Goal: Task Accomplishment & Management: Manage account settings

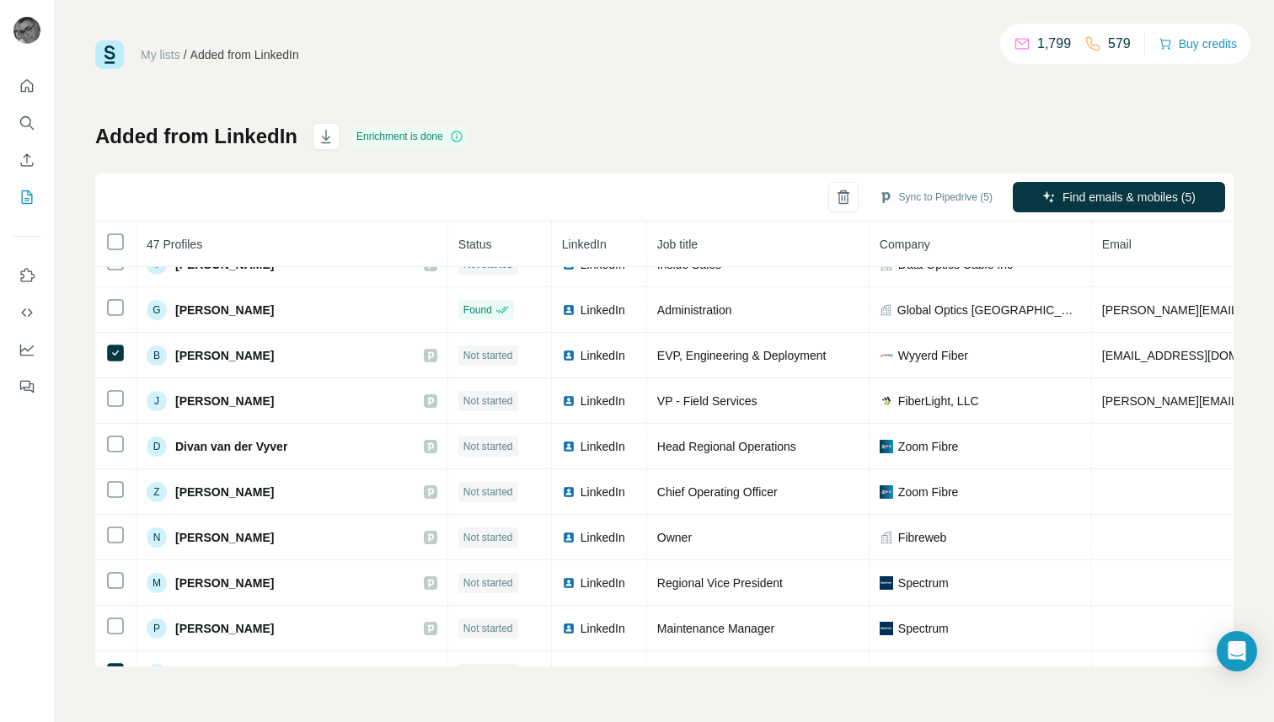
scroll to position [1570, 0]
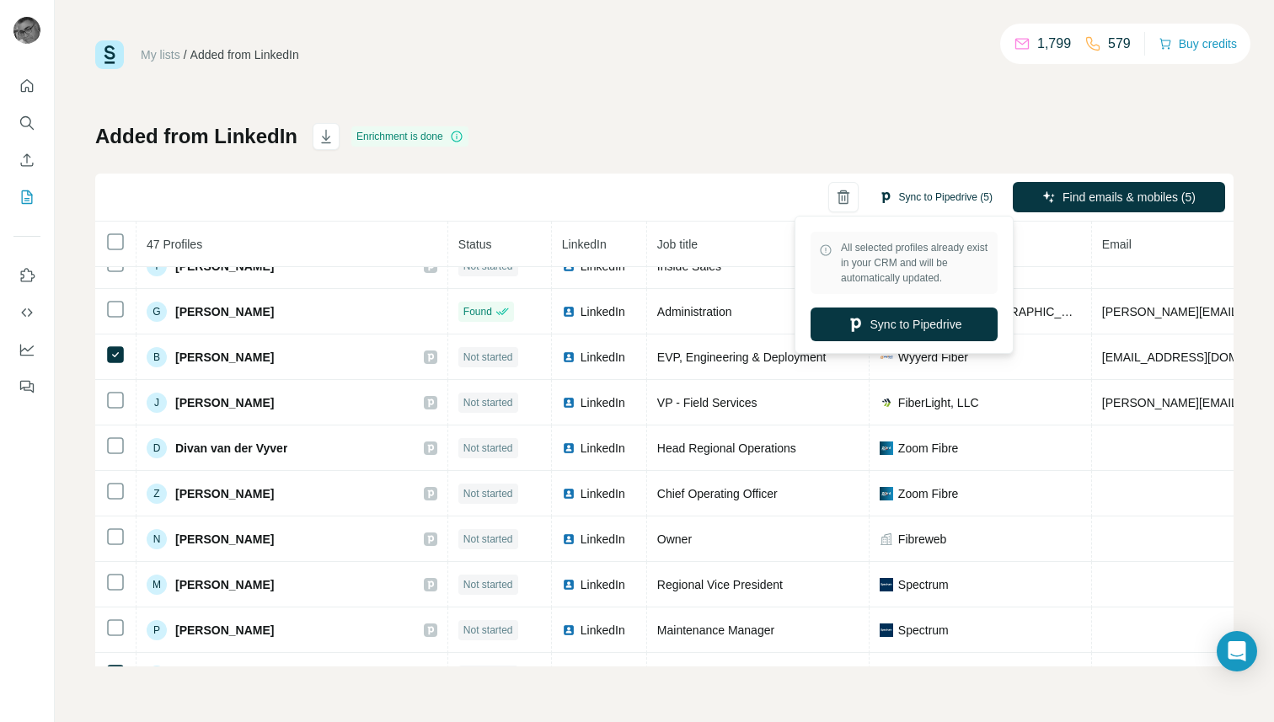
click at [941, 192] on button "Sync to Pipedrive (5)" at bounding box center [935, 197] width 137 height 25
click at [927, 193] on button "Sync to Pipedrive (5)" at bounding box center [935, 197] width 137 height 25
click at [26, 88] on icon "Quick start" at bounding box center [27, 86] width 17 height 17
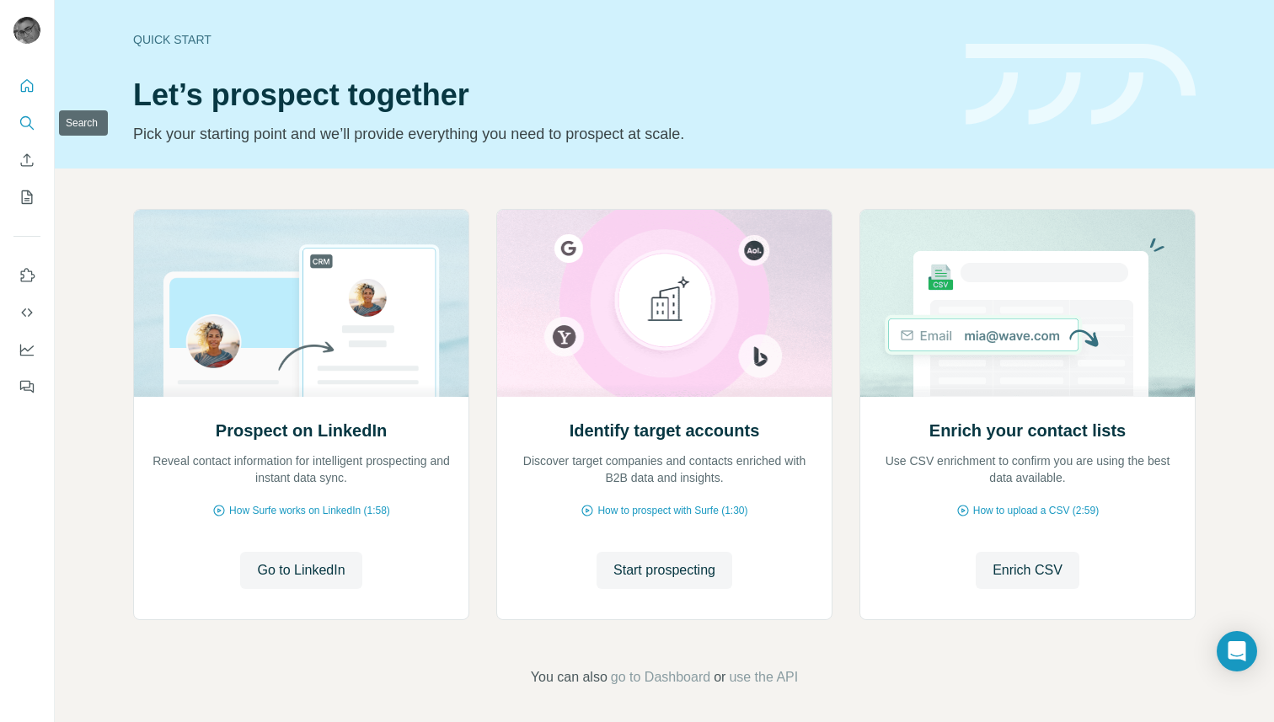
click at [33, 120] on icon "Search" at bounding box center [27, 123] width 17 height 17
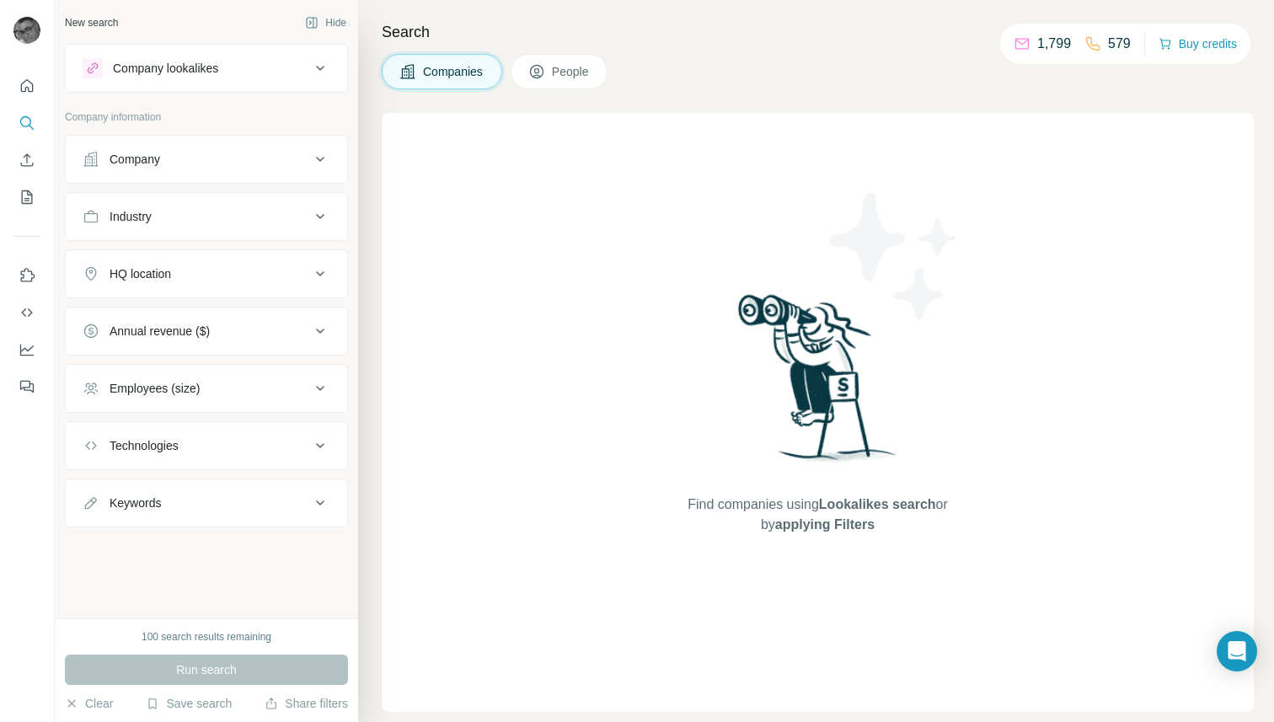
click at [145, 158] on div "Company" at bounding box center [135, 159] width 51 height 17
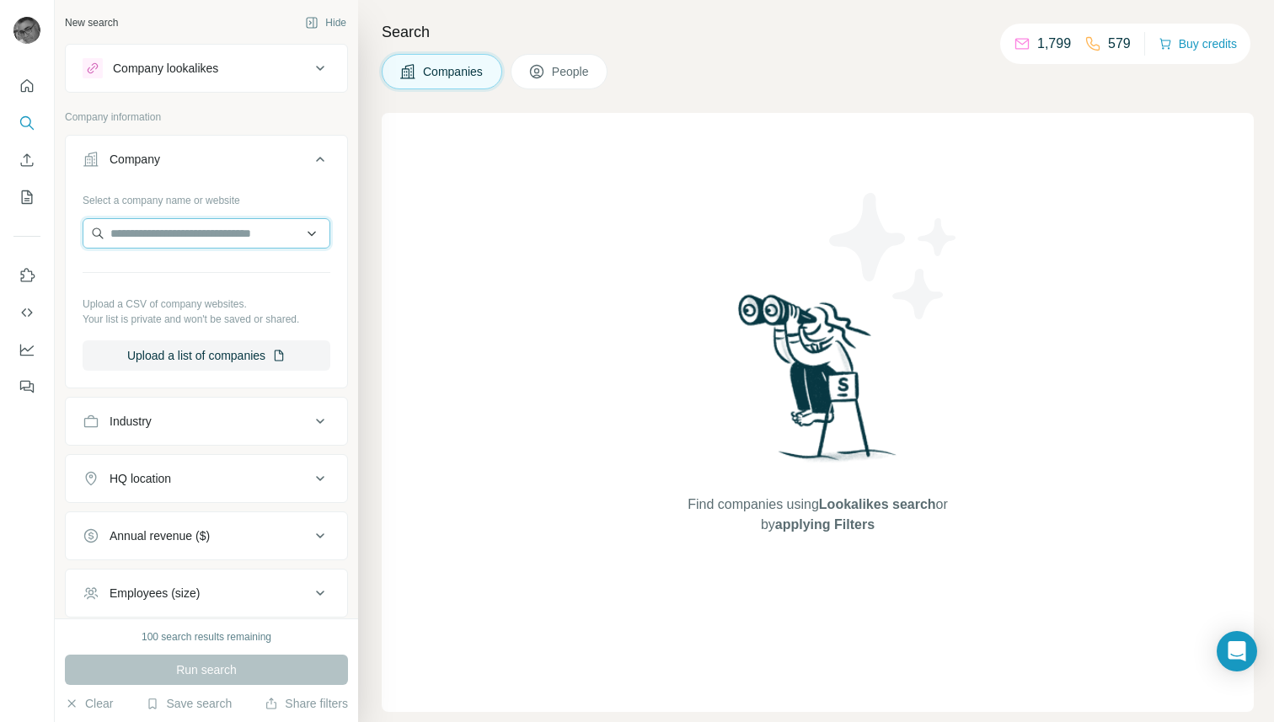
click at [152, 235] on input "text" at bounding box center [207, 233] width 248 height 30
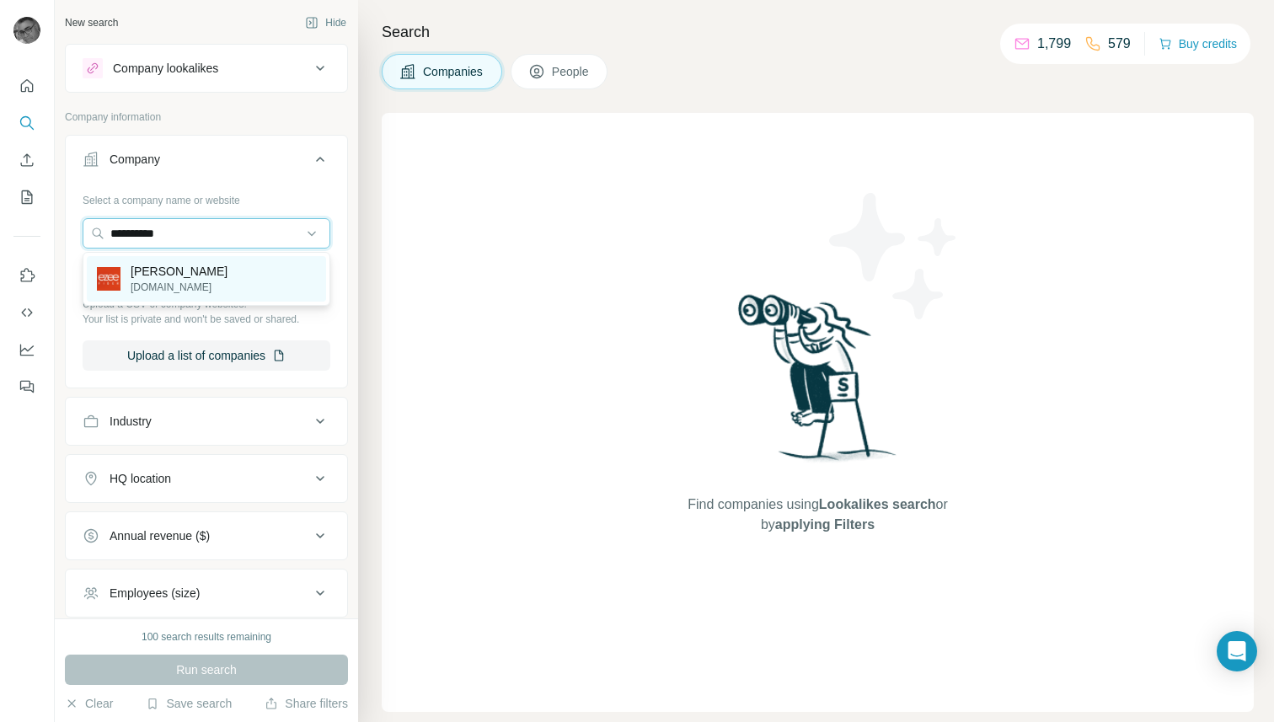
type input "**********"
click at [166, 277] on p "[PERSON_NAME]" at bounding box center [179, 271] width 97 height 17
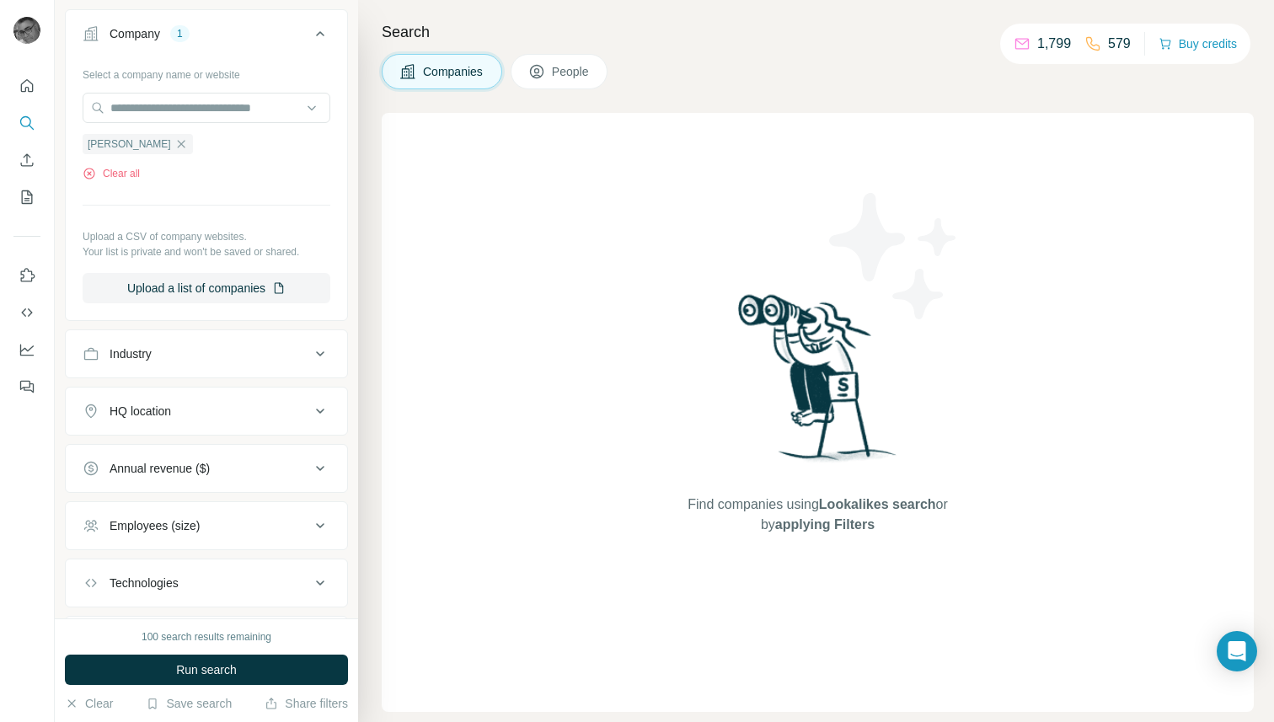
scroll to position [219, 0]
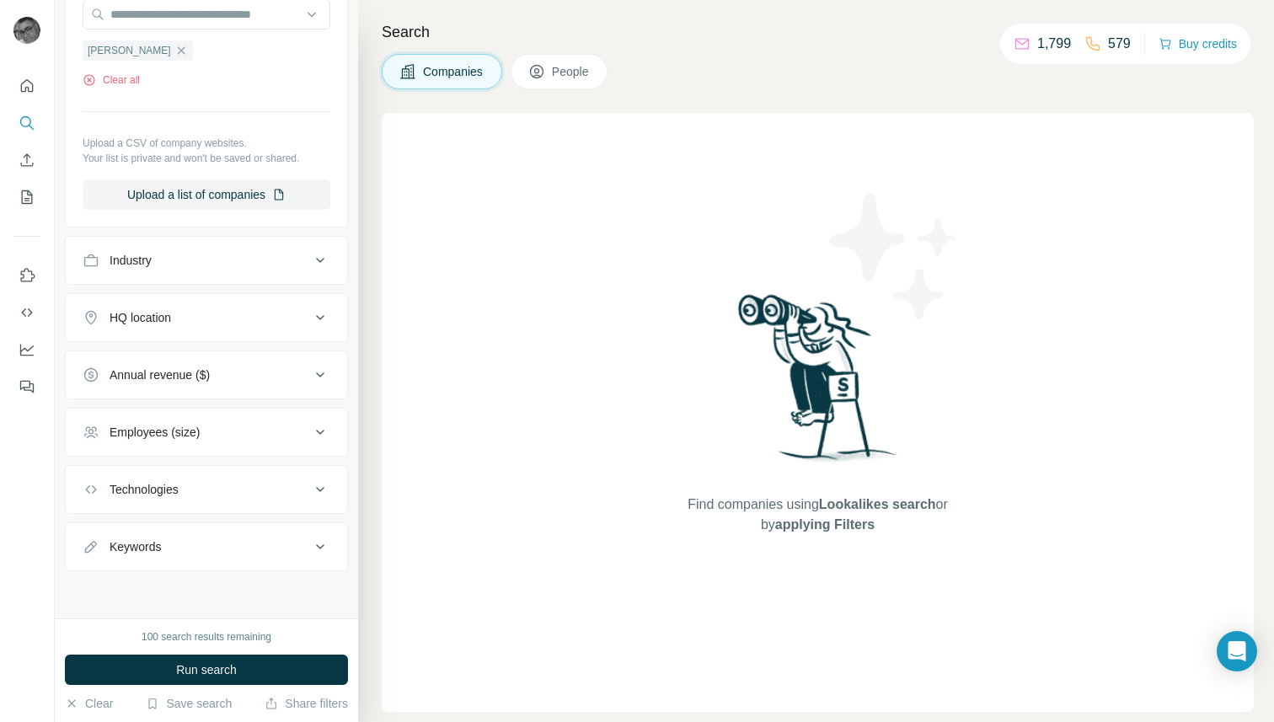
click at [301, 312] on div "HQ location" at bounding box center [196, 317] width 227 height 17
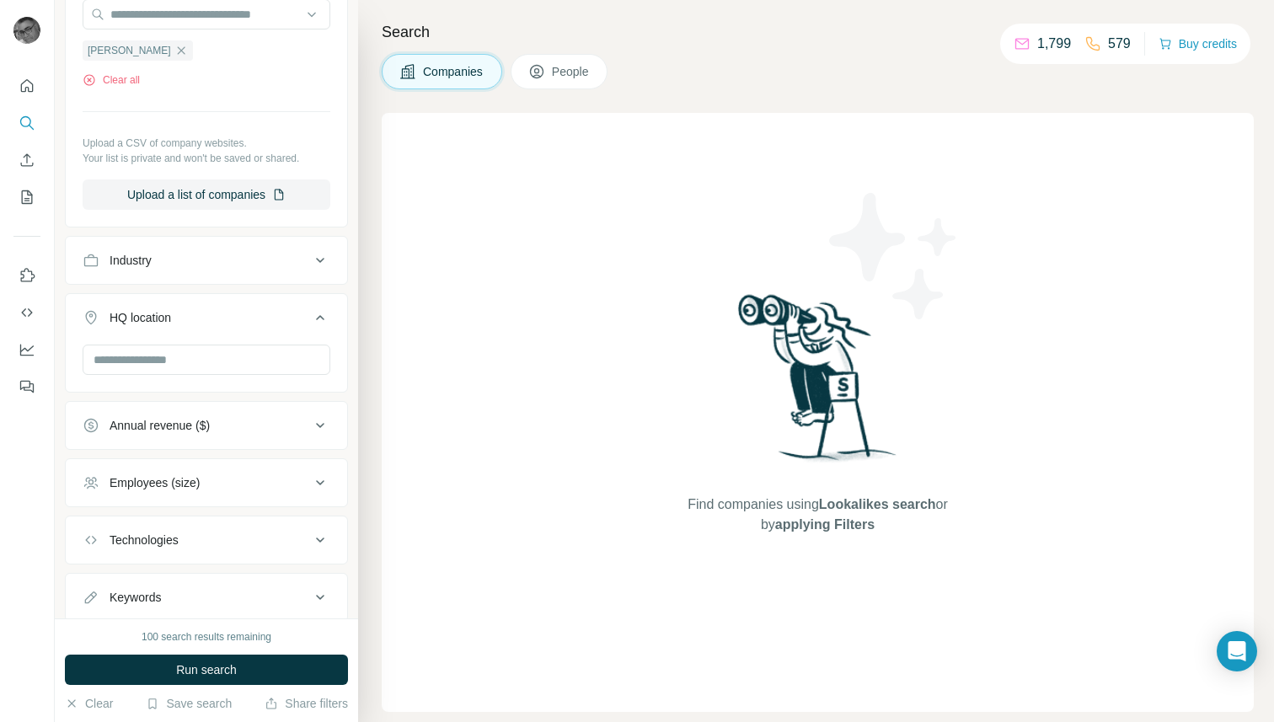
click at [339, 316] on button "HQ location" at bounding box center [206, 320] width 281 height 47
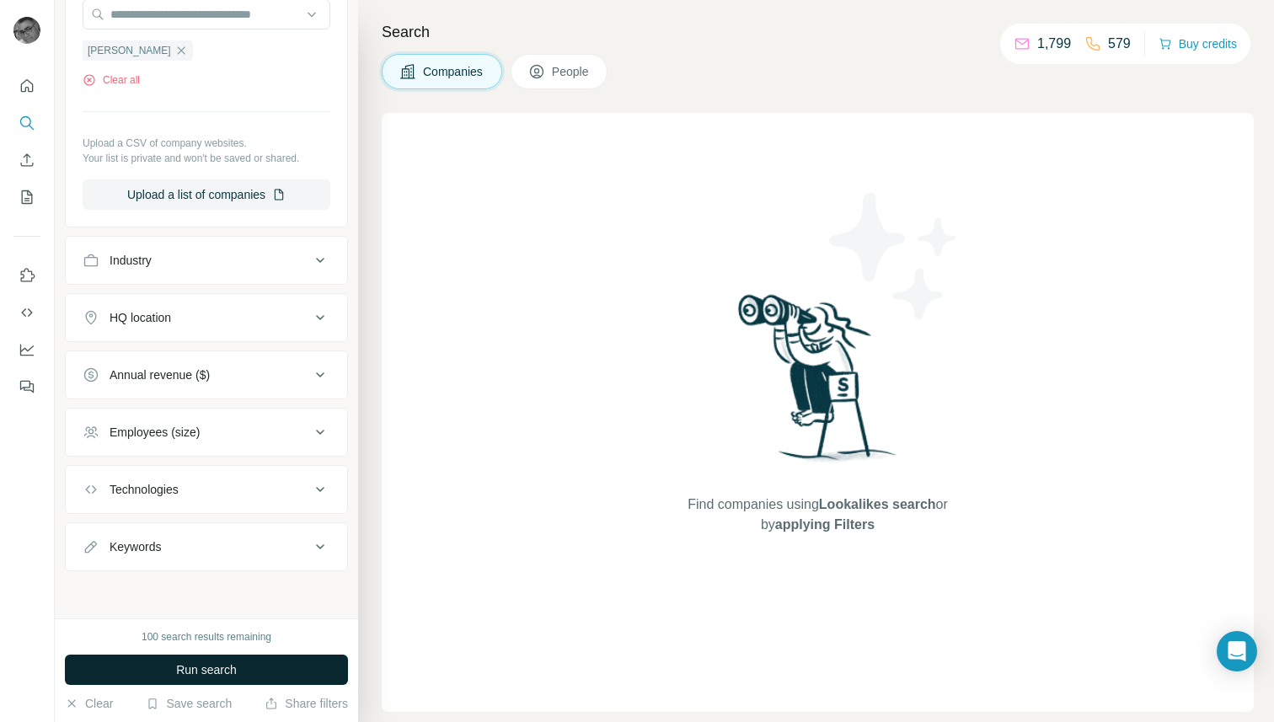
click at [191, 671] on span "Run search" at bounding box center [206, 669] width 61 height 17
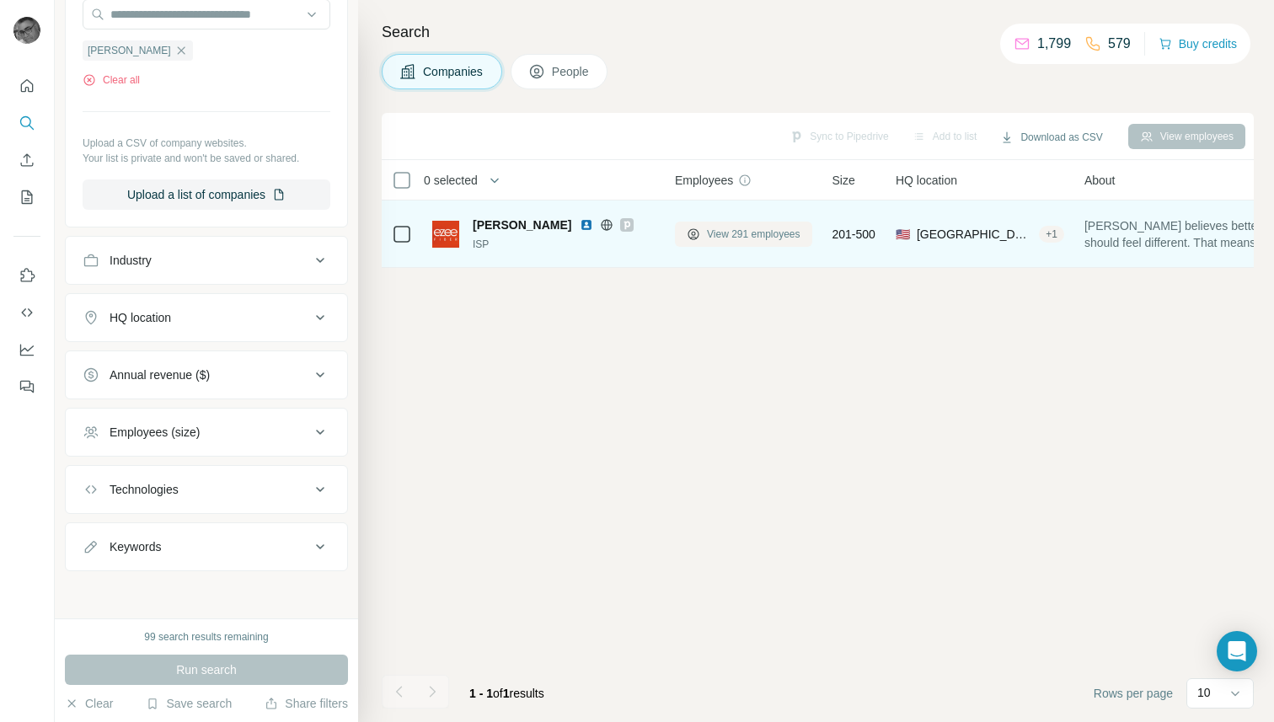
click at [730, 229] on span "View 291 employees" at bounding box center [754, 234] width 94 height 15
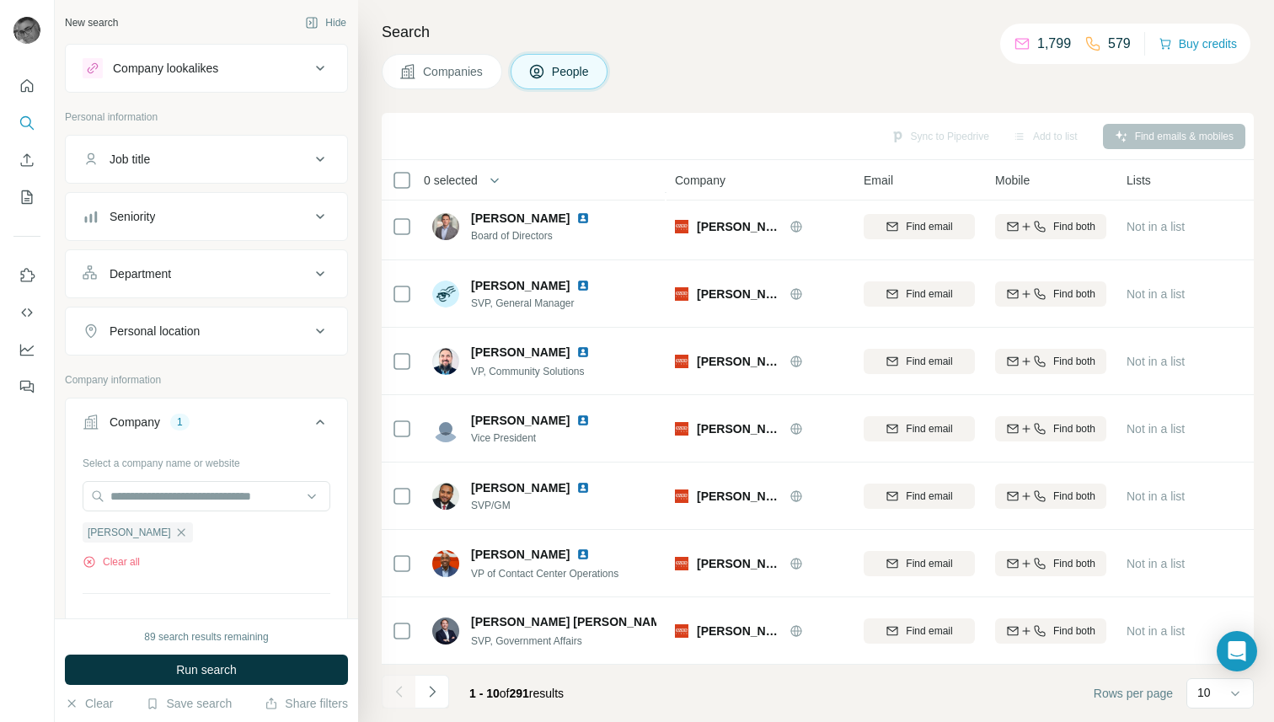
click at [252, 212] on div "Seniority" at bounding box center [196, 216] width 227 height 17
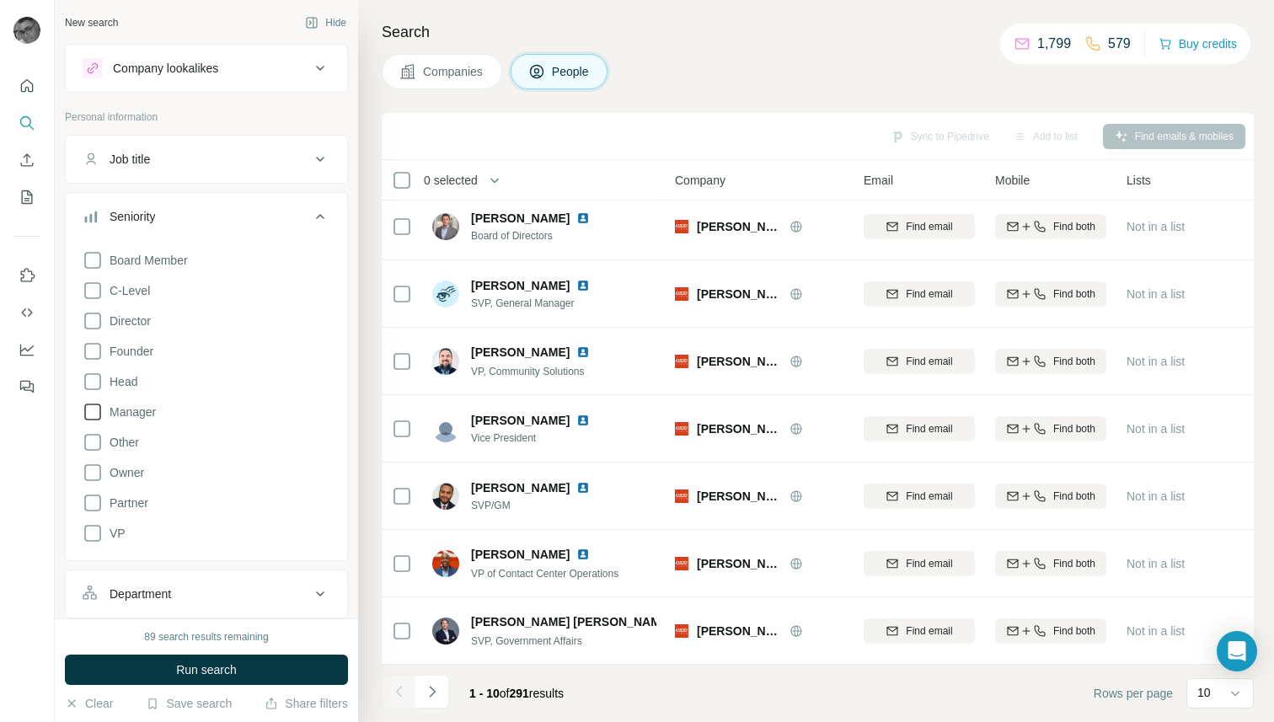
click at [94, 409] on icon at bounding box center [93, 412] width 20 height 20
click at [95, 318] on icon at bounding box center [93, 321] width 20 height 20
click at [96, 466] on icon at bounding box center [93, 469] width 20 height 20
click at [185, 667] on span "Run search" at bounding box center [206, 669] width 61 height 17
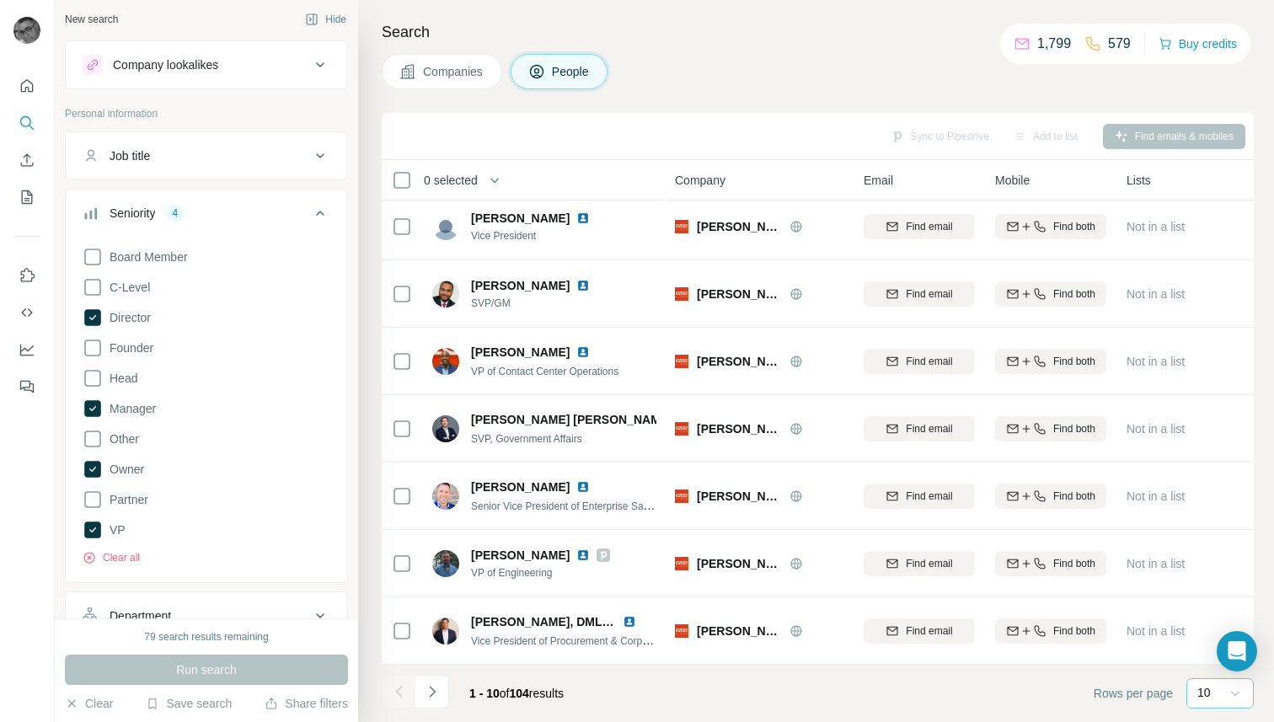
click at [1238, 693] on icon at bounding box center [1235, 694] width 8 height 5
click at [1206, 565] on p "60" at bounding box center [1207, 564] width 13 height 17
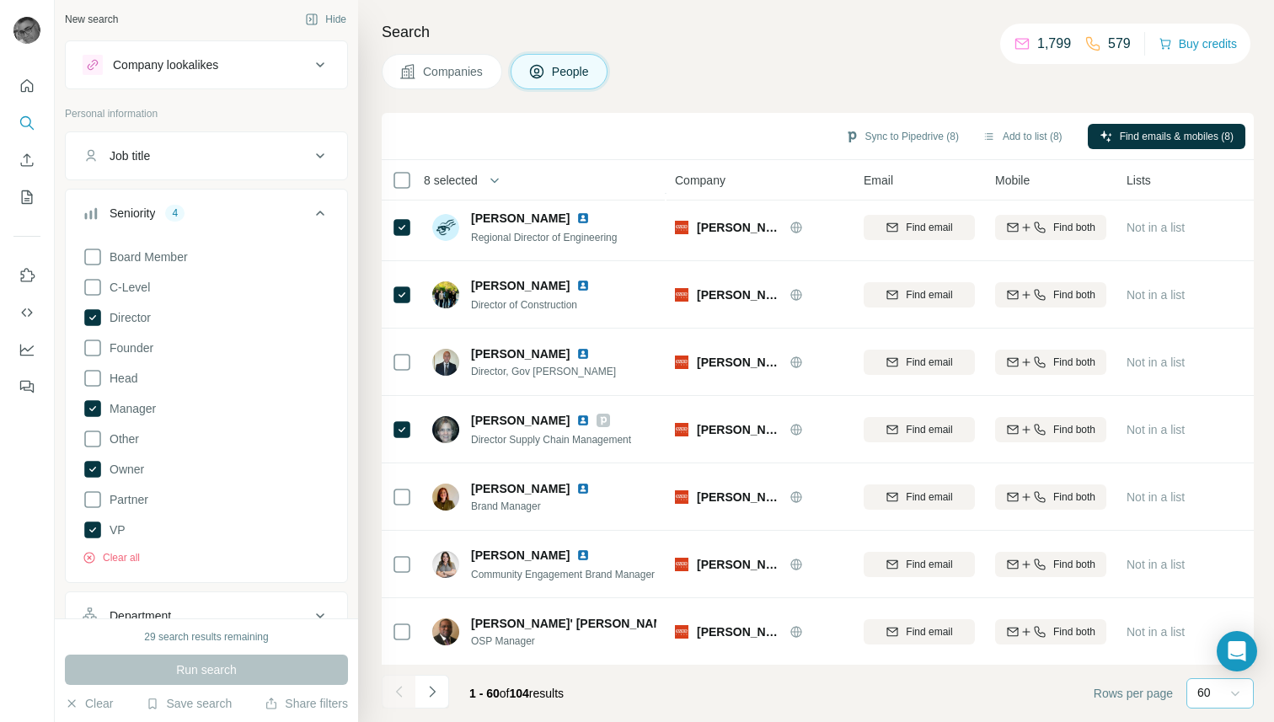
scroll to position [3580, 0]
click at [1010, 131] on button "Add to list (8)" at bounding box center [1023, 136] width 104 height 25
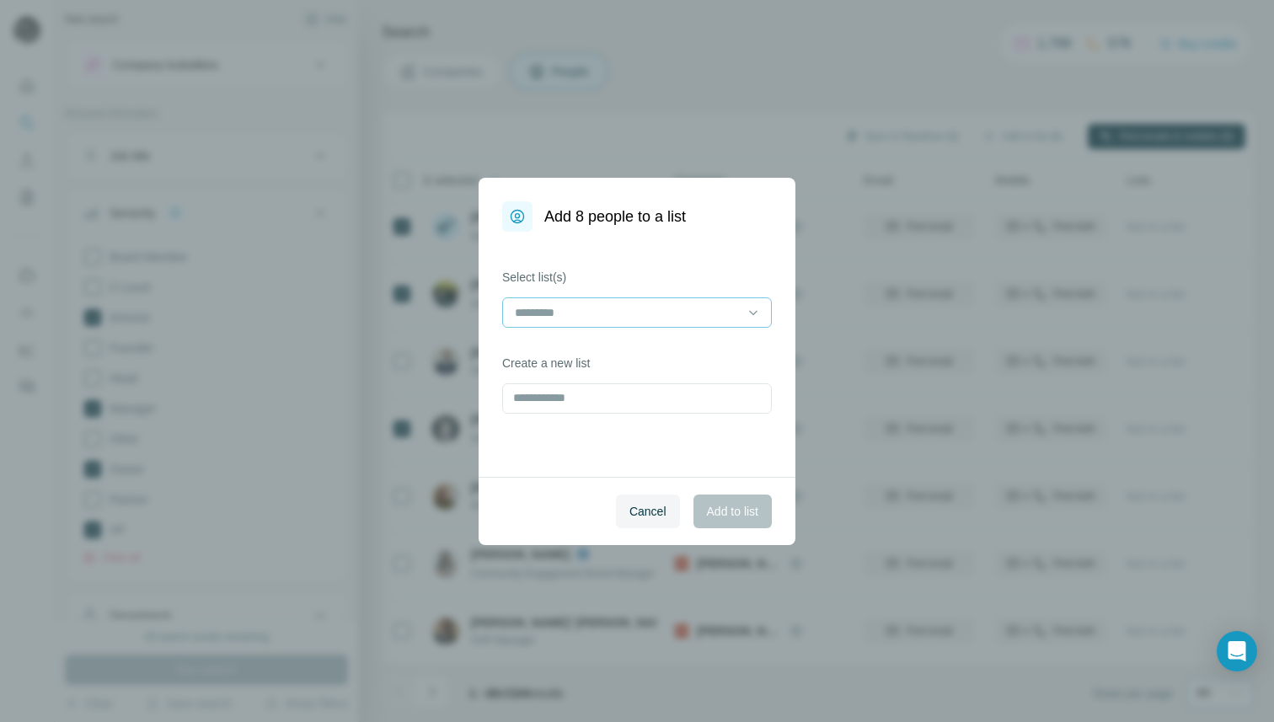
click at [573, 309] on input at bounding box center [626, 312] width 227 height 19
click at [552, 402] on input "text" at bounding box center [637, 398] width 270 height 30
click at [551, 398] on input "text" at bounding box center [637, 398] width 270 height 30
type input "**********"
click at [545, 314] on input at bounding box center [626, 312] width 227 height 19
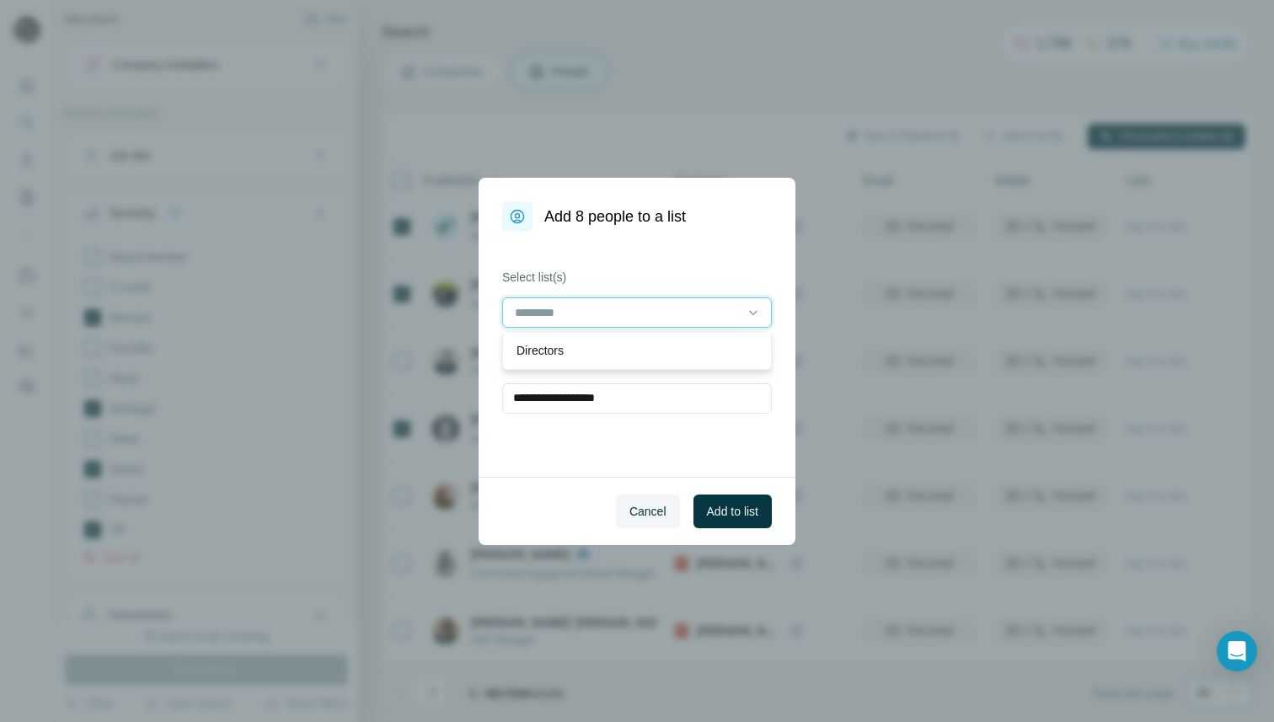
click at [550, 308] on input at bounding box center [626, 312] width 227 height 19
click at [655, 258] on div "**********" at bounding box center [637, 354] width 317 height 245
click at [724, 511] on span "Add to list" at bounding box center [732, 511] width 51 height 17
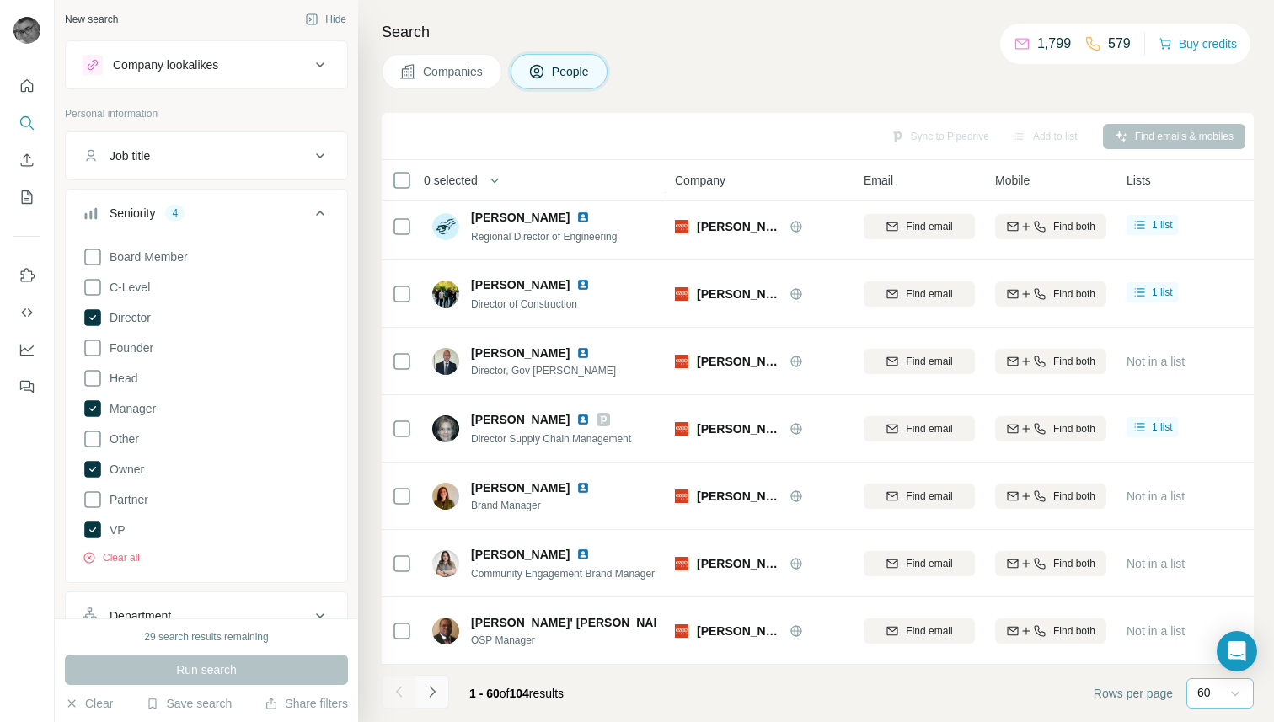
click at [441, 687] on button "Navigate to next page" at bounding box center [432, 692] width 34 height 34
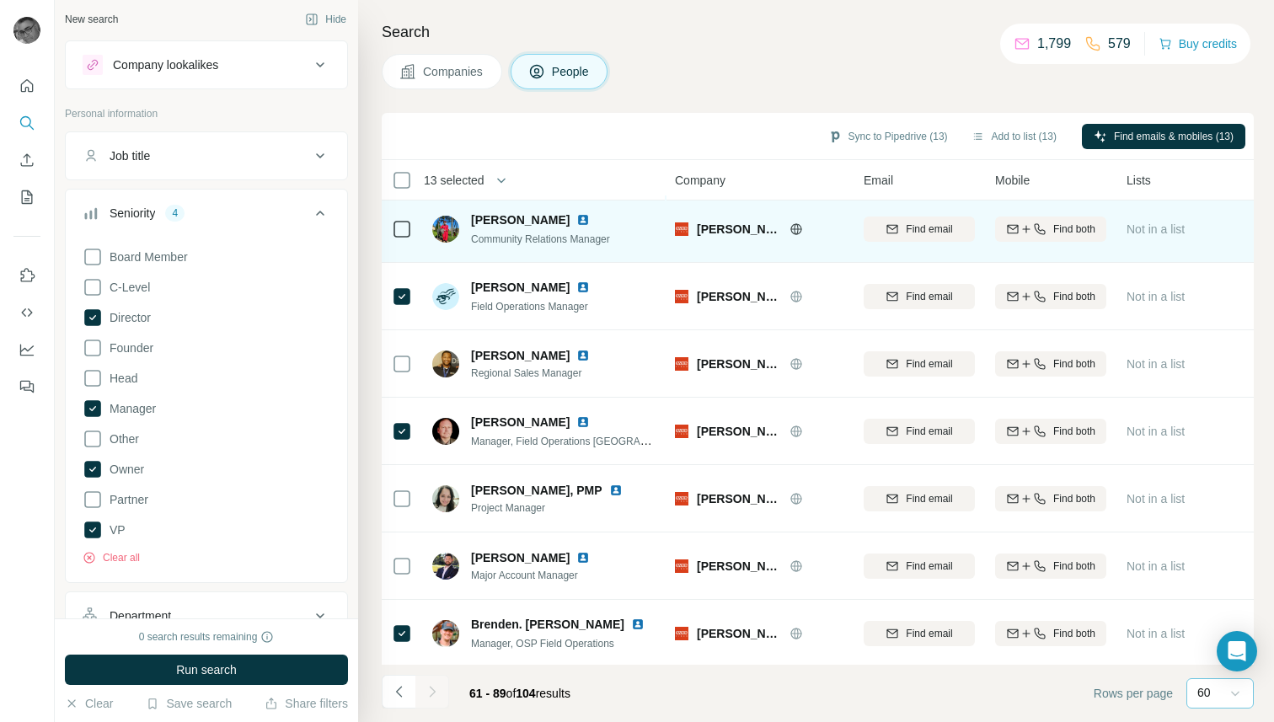
scroll to position [7, 0]
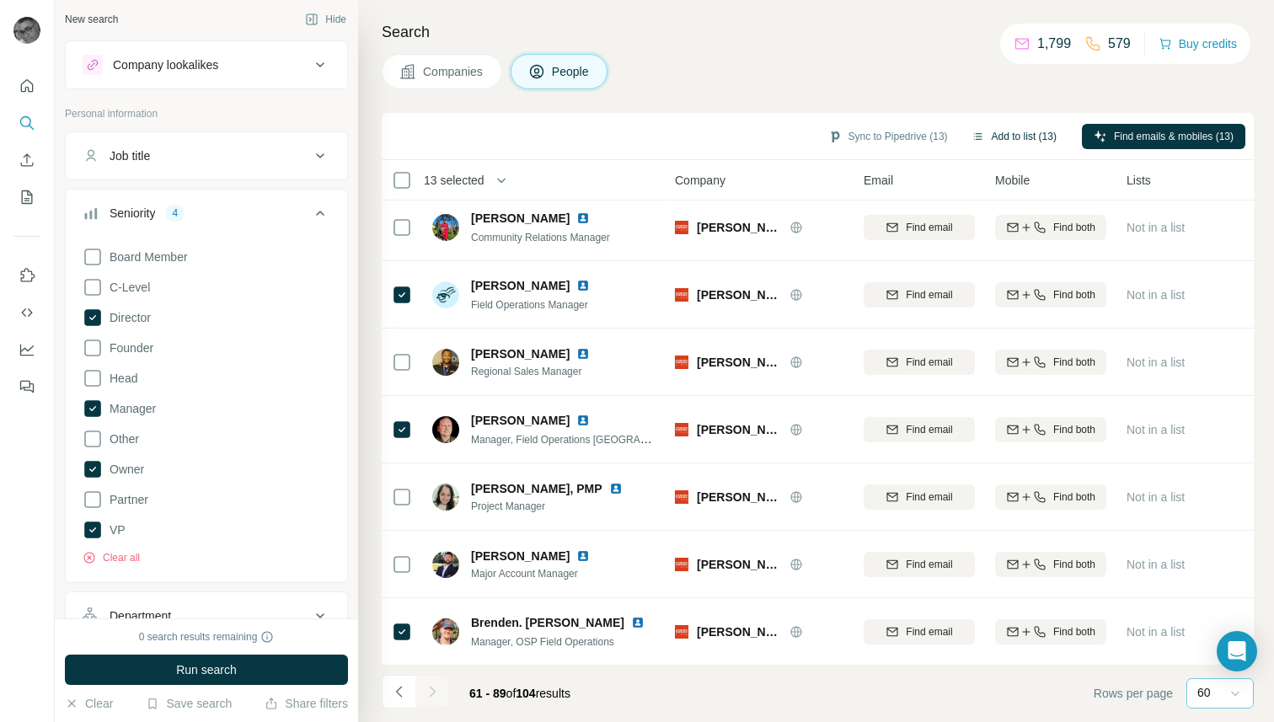
click at [995, 131] on button "Add to list (13)" at bounding box center [1014, 136] width 109 height 25
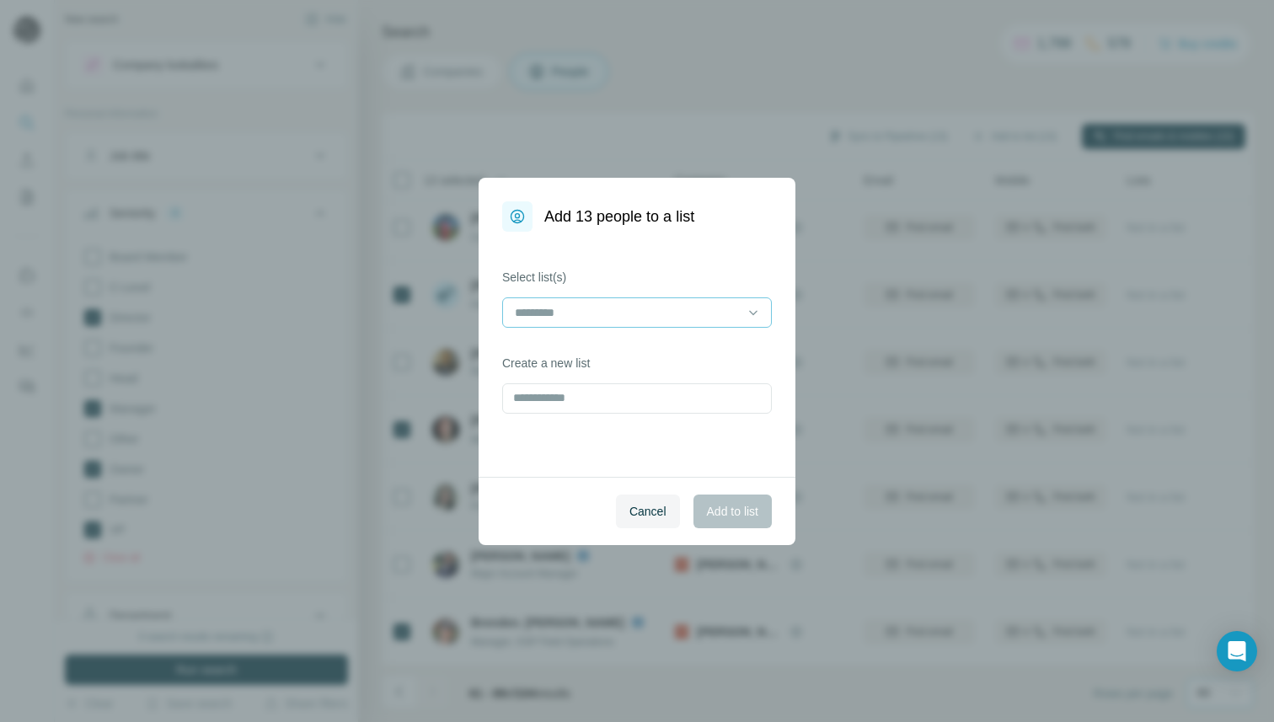
click at [616, 319] on input at bounding box center [626, 312] width 227 height 19
click at [586, 349] on p "Ezee Fiber Contacts" at bounding box center [569, 350] width 107 height 17
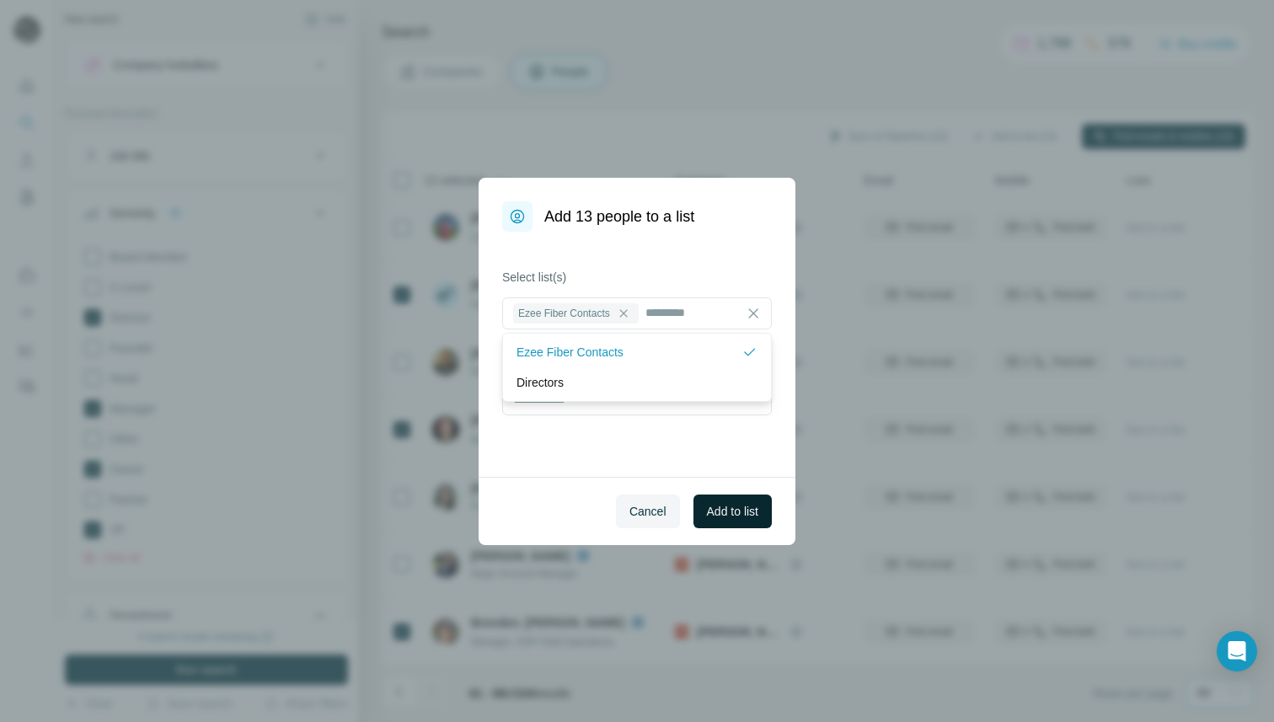
click at [728, 512] on span "Add to list" at bounding box center [732, 511] width 51 height 17
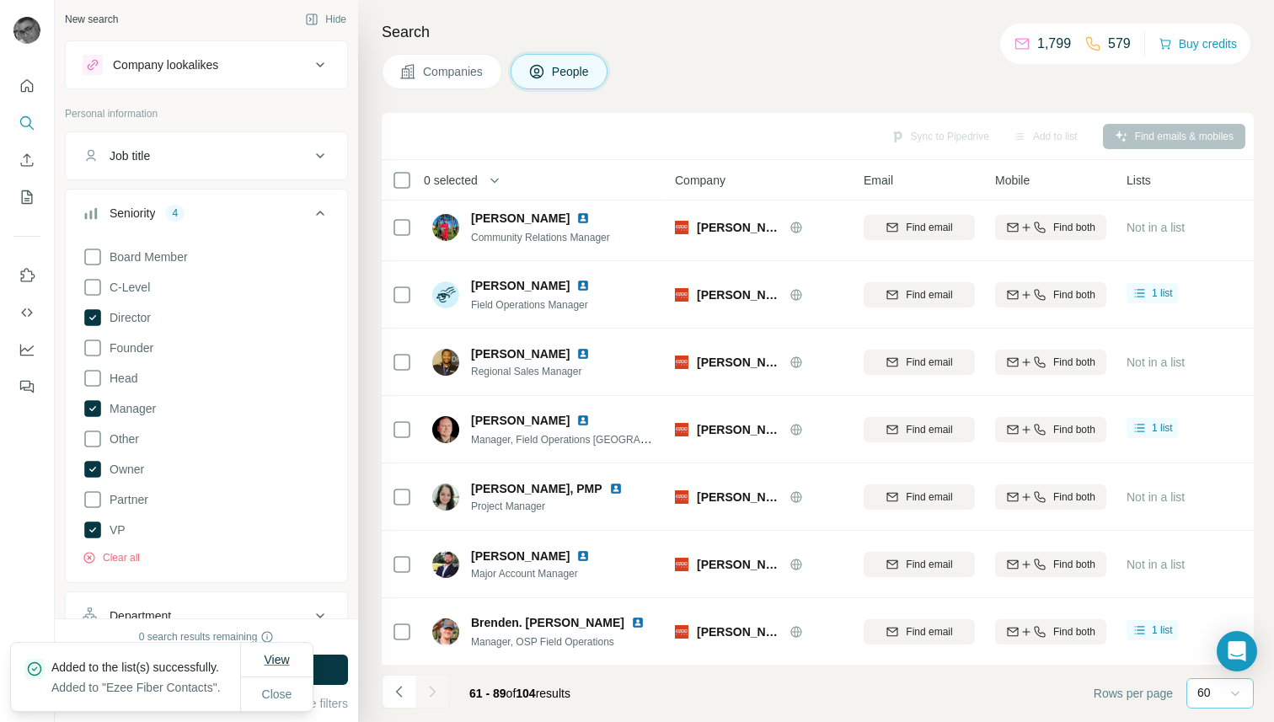
click at [280, 653] on span "View" at bounding box center [276, 659] width 25 height 13
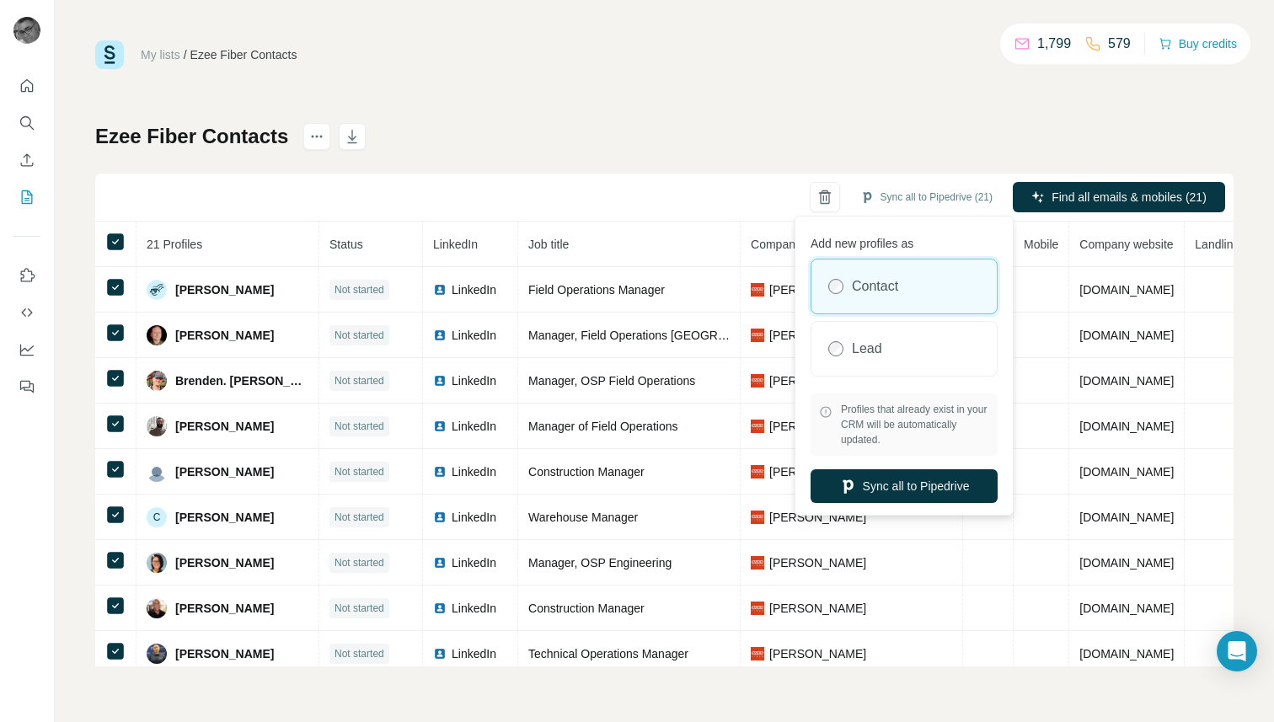
click at [888, 285] on label "Contact" at bounding box center [875, 286] width 46 height 20
click at [902, 490] on button "Sync all to Pipedrive" at bounding box center [903, 486] width 187 height 34
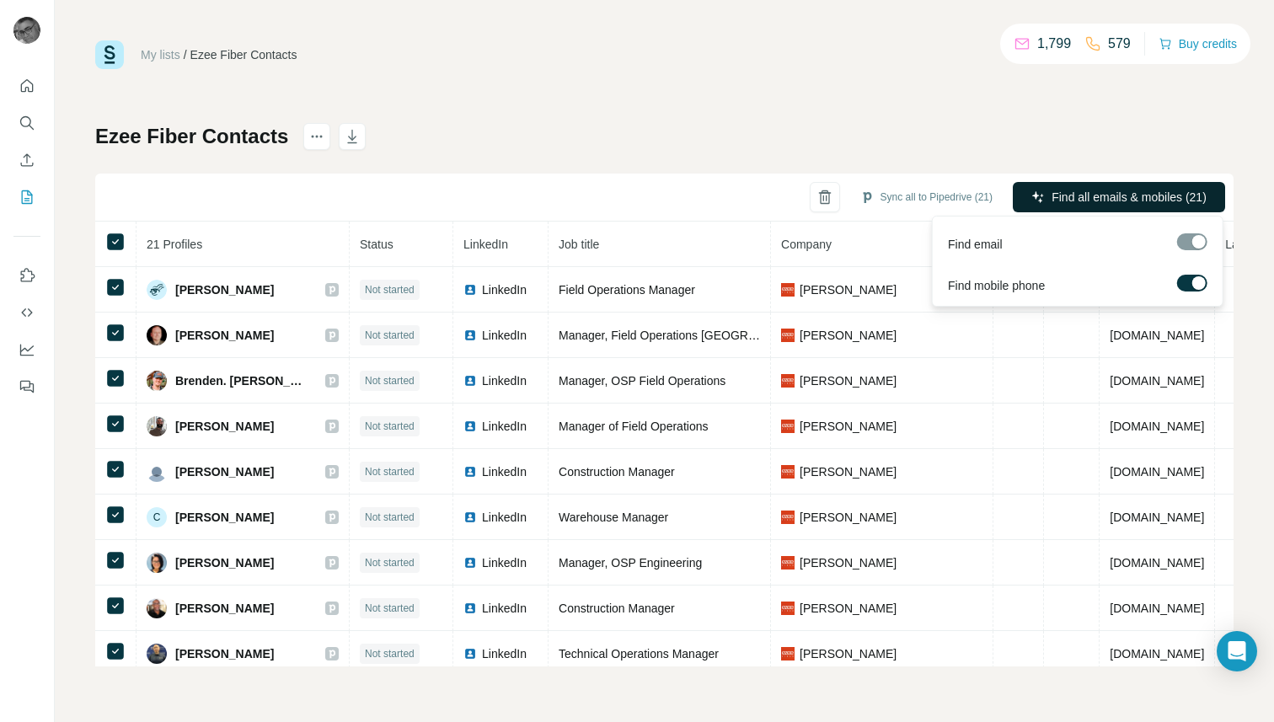
click at [1083, 195] on span "Find all emails & mobiles (21)" at bounding box center [1128, 197] width 155 height 17
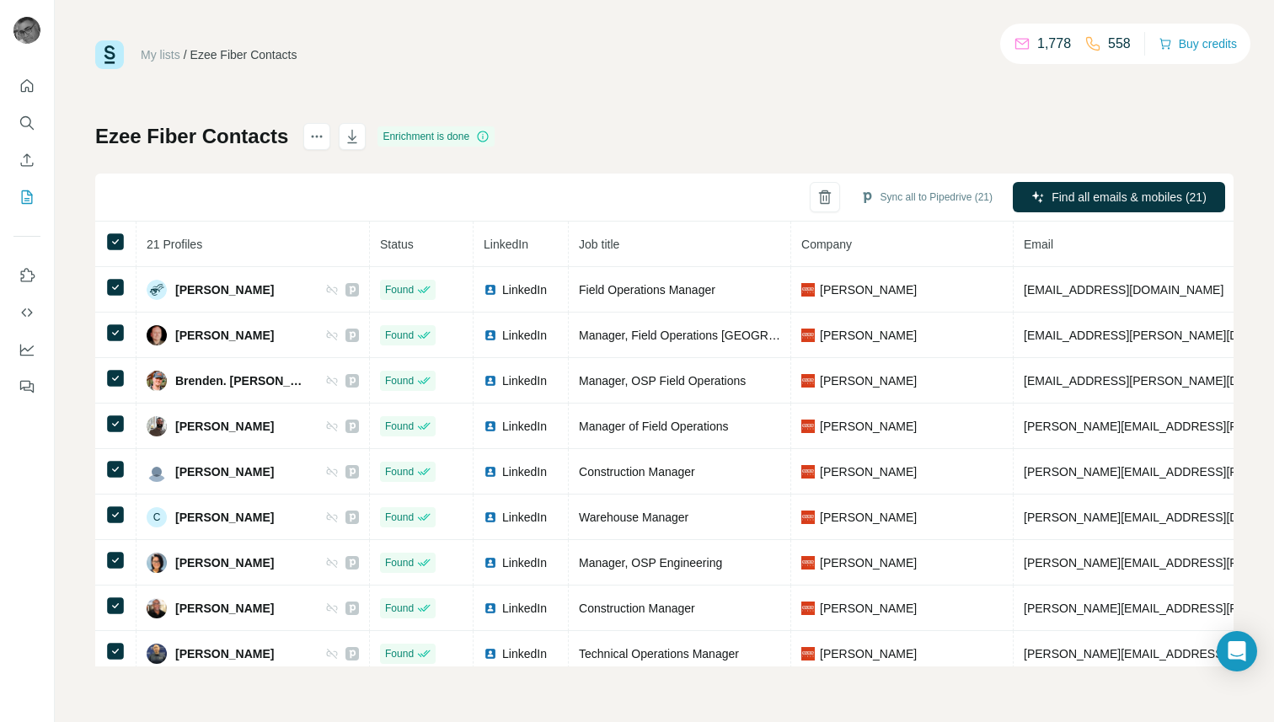
scroll to position [556, 0]
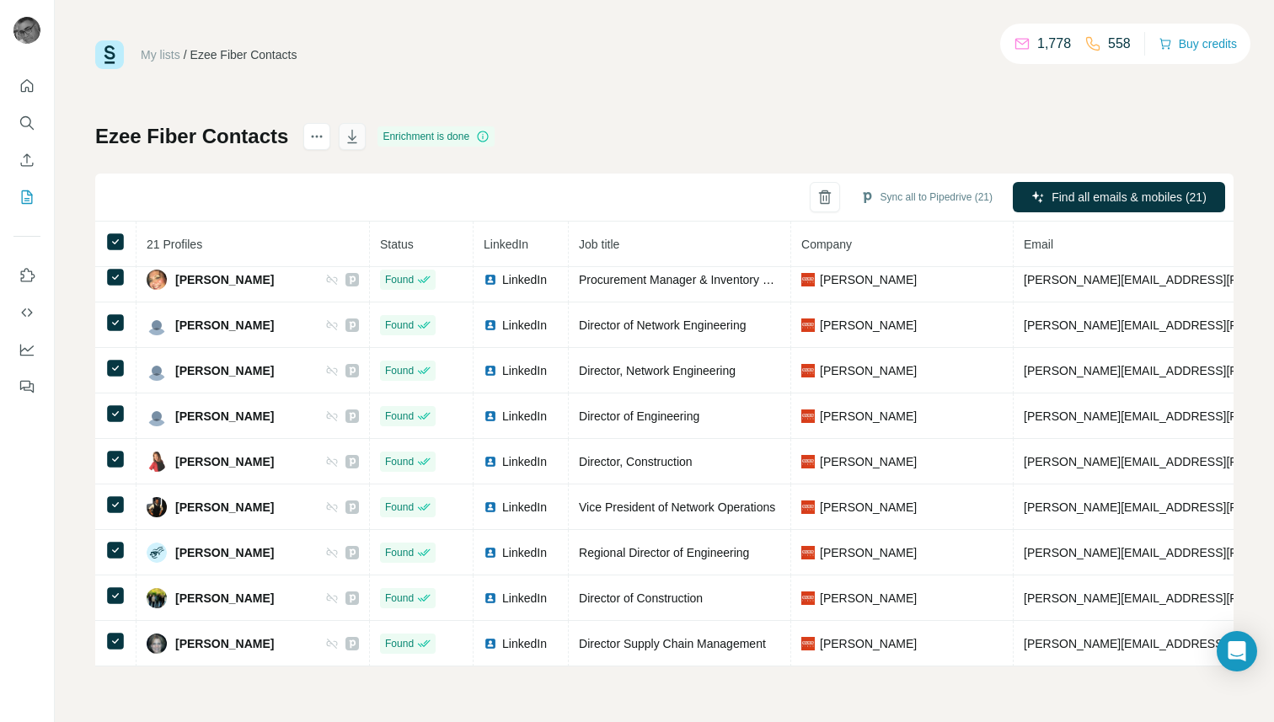
click at [351, 132] on icon "button" at bounding box center [352, 136] width 17 height 17
